Goal: Navigation & Orientation: Find specific page/section

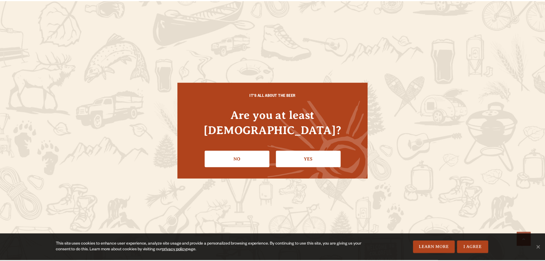
scroll to position [143, 0]
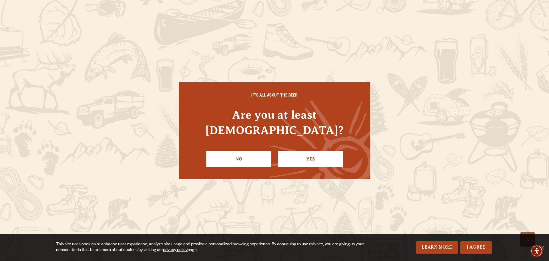
click at [316, 156] on link "Yes" at bounding box center [310, 158] width 65 height 17
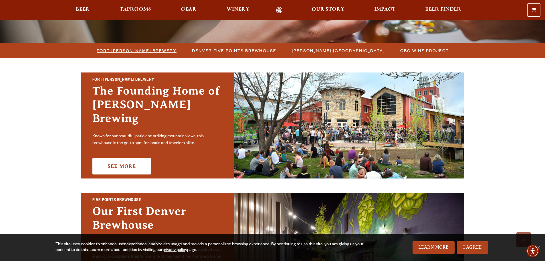
click at [163, 50] on span "Fort [PERSON_NAME] Brewery" at bounding box center [137, 50] width 80 height 8
click at [256, 53] on span "Denver Five Points Brewhouse" at bounding box center [234, 50] width 84 height 8
